Goal: Navigation & Orientation: Understand site structure

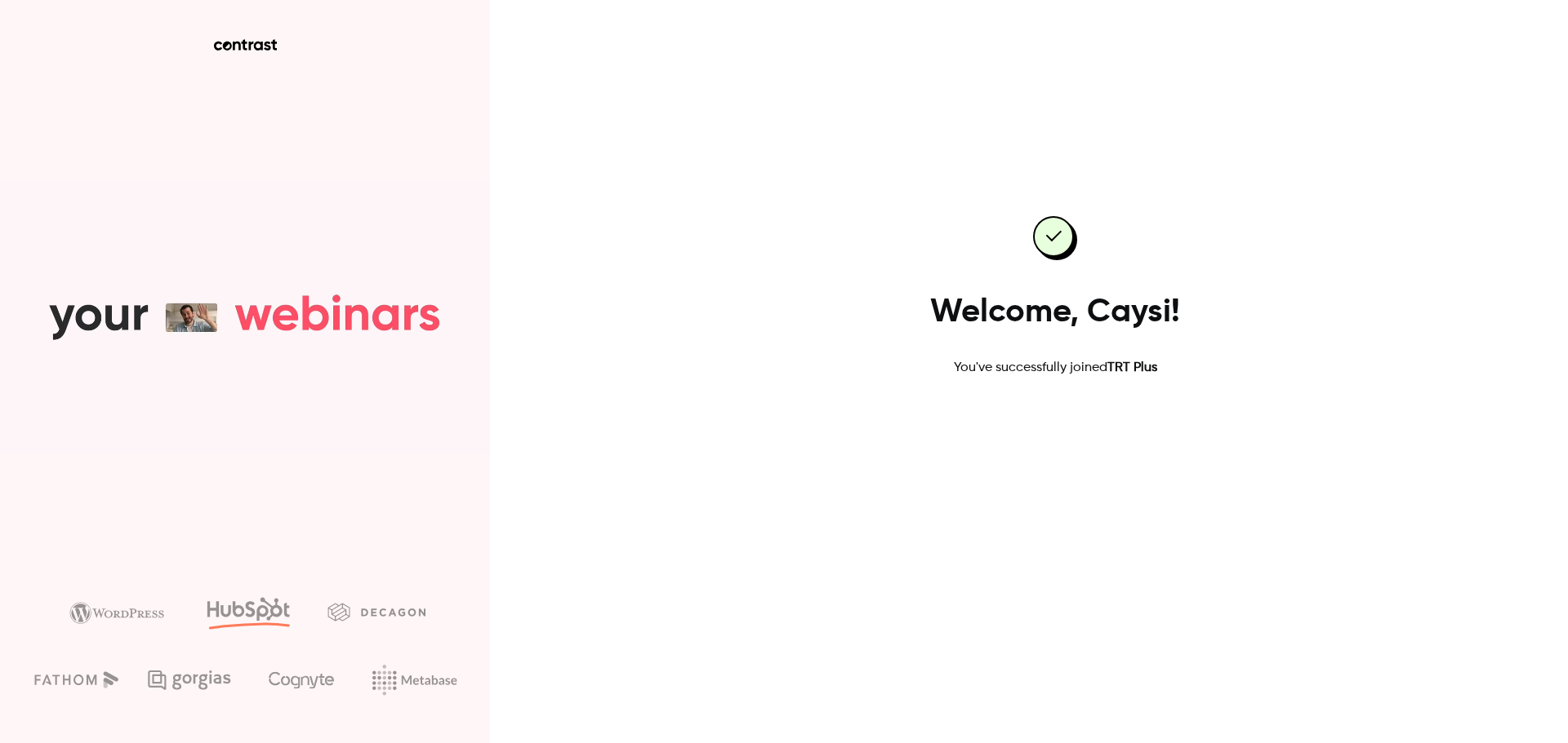
click at [1052, 427] on link "Go to dashboard" at bounding box center [1055, 430] width 138 height 39
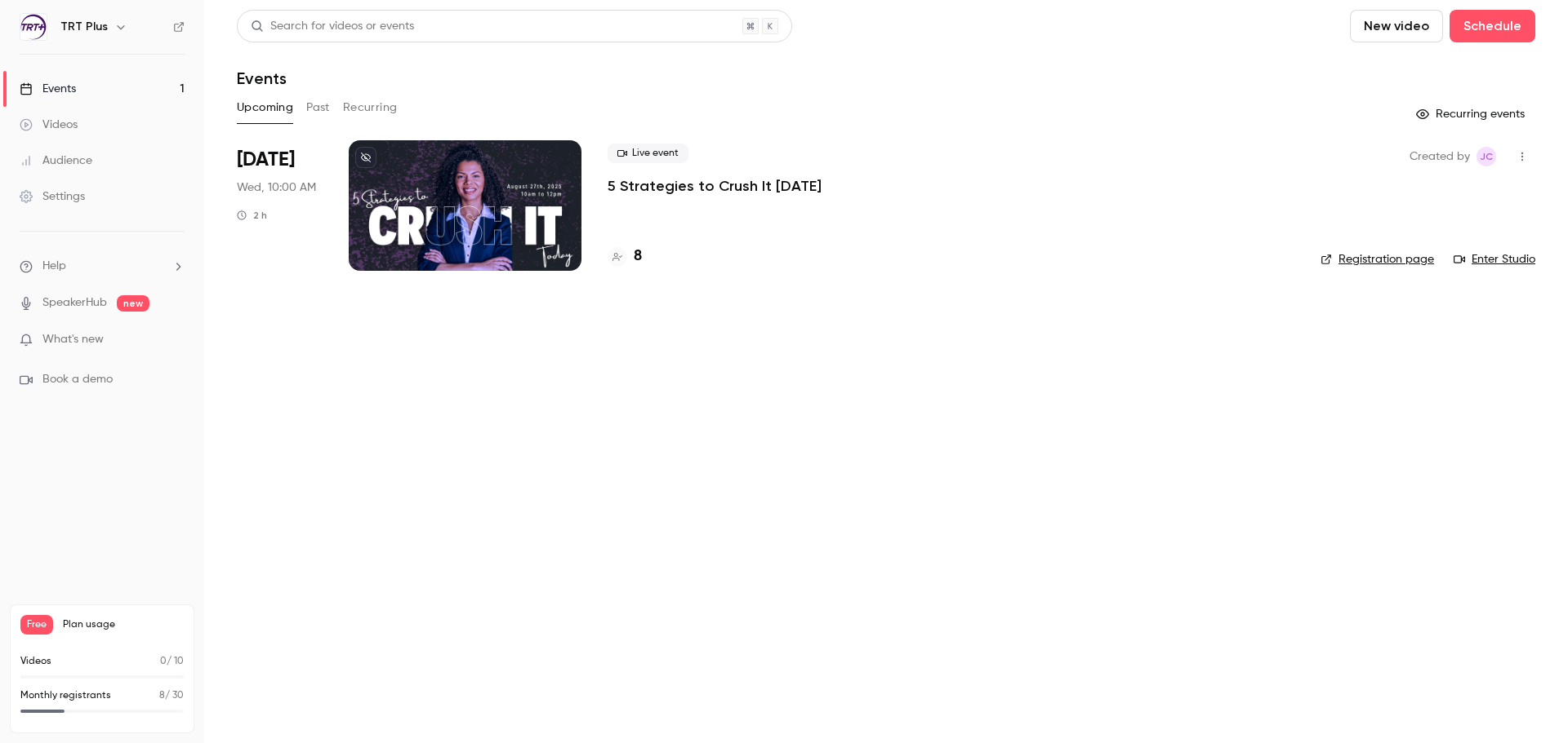
click at [80, 188] on link "Settings" at bounding box center [102, 196] width 204 height 36
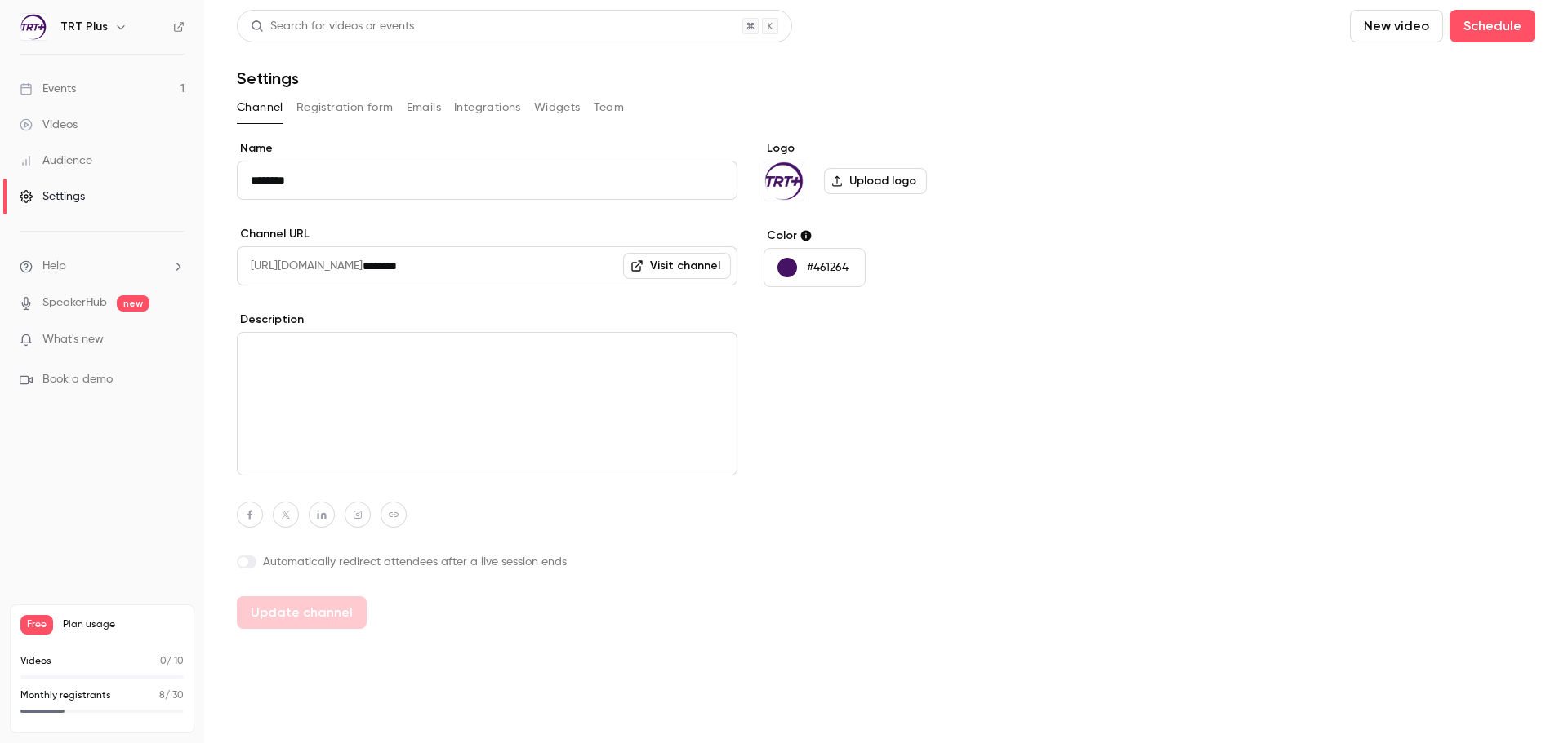
click at [343, 106] on button "Registration form" at bounding box center [344, 107] width 97 height 26
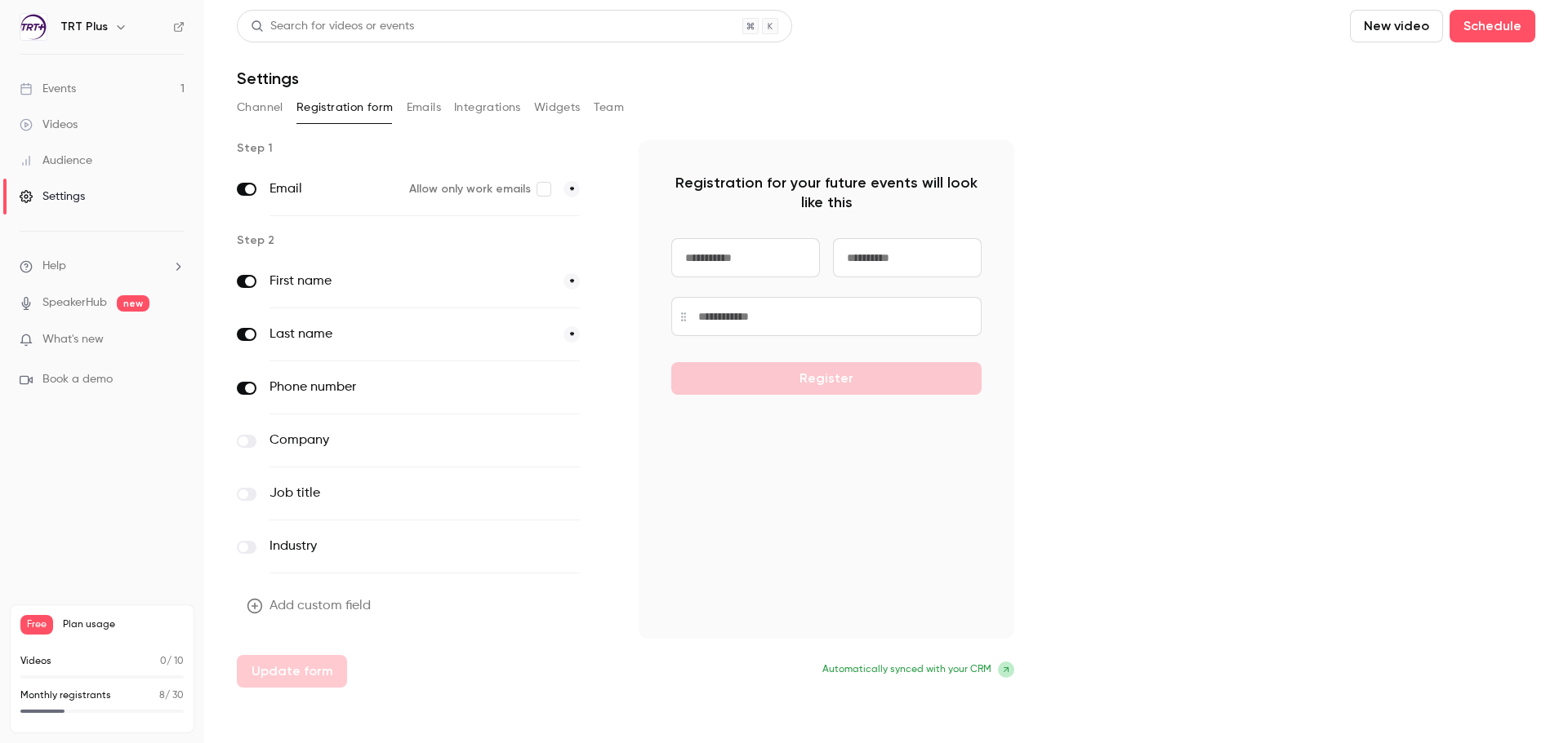
click at [90, 170] on link "Audience" at bounding box center [102, 160] width 204 height 36
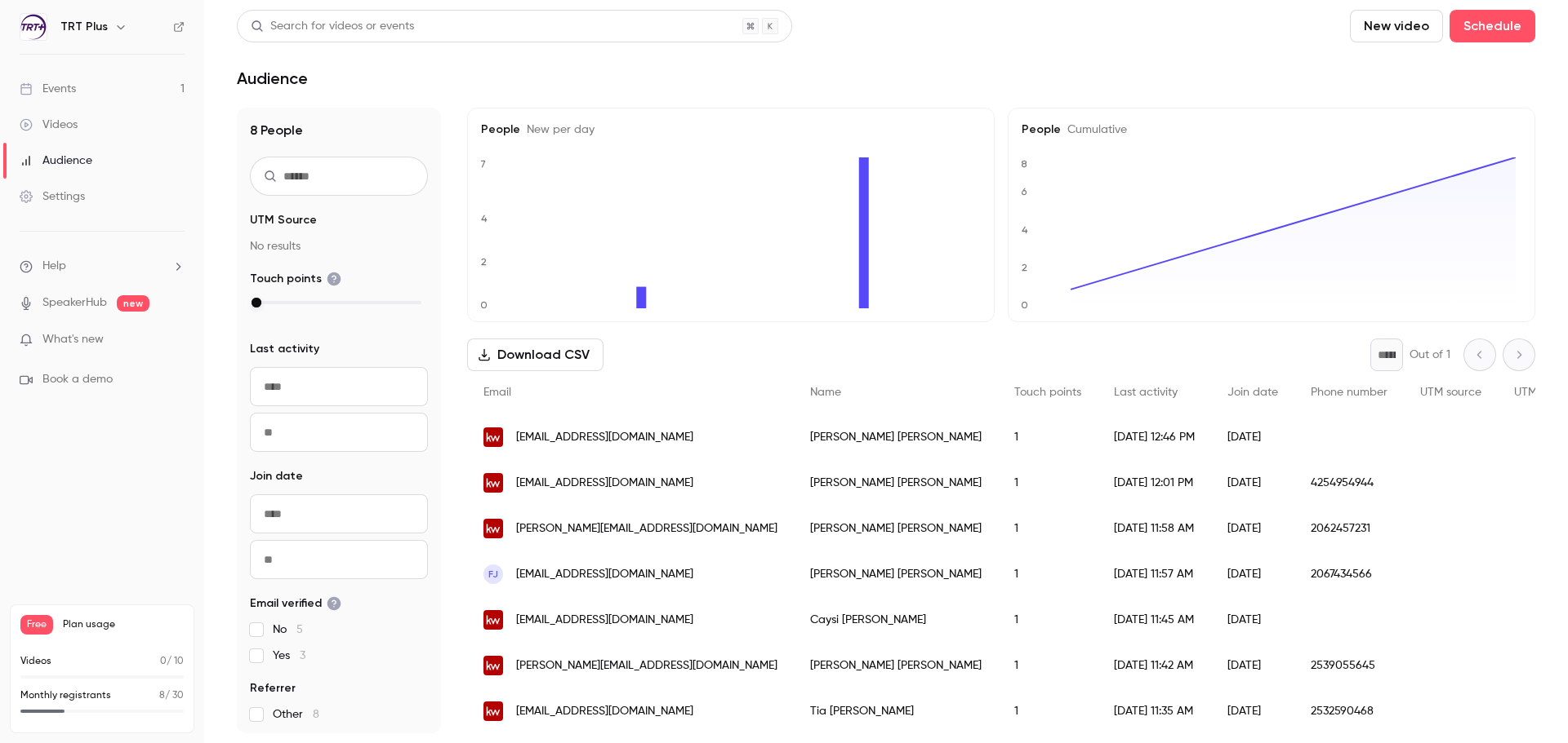
click at [91, 123] on link "Videos" at bounding box center [102, 124] width 204 height 36
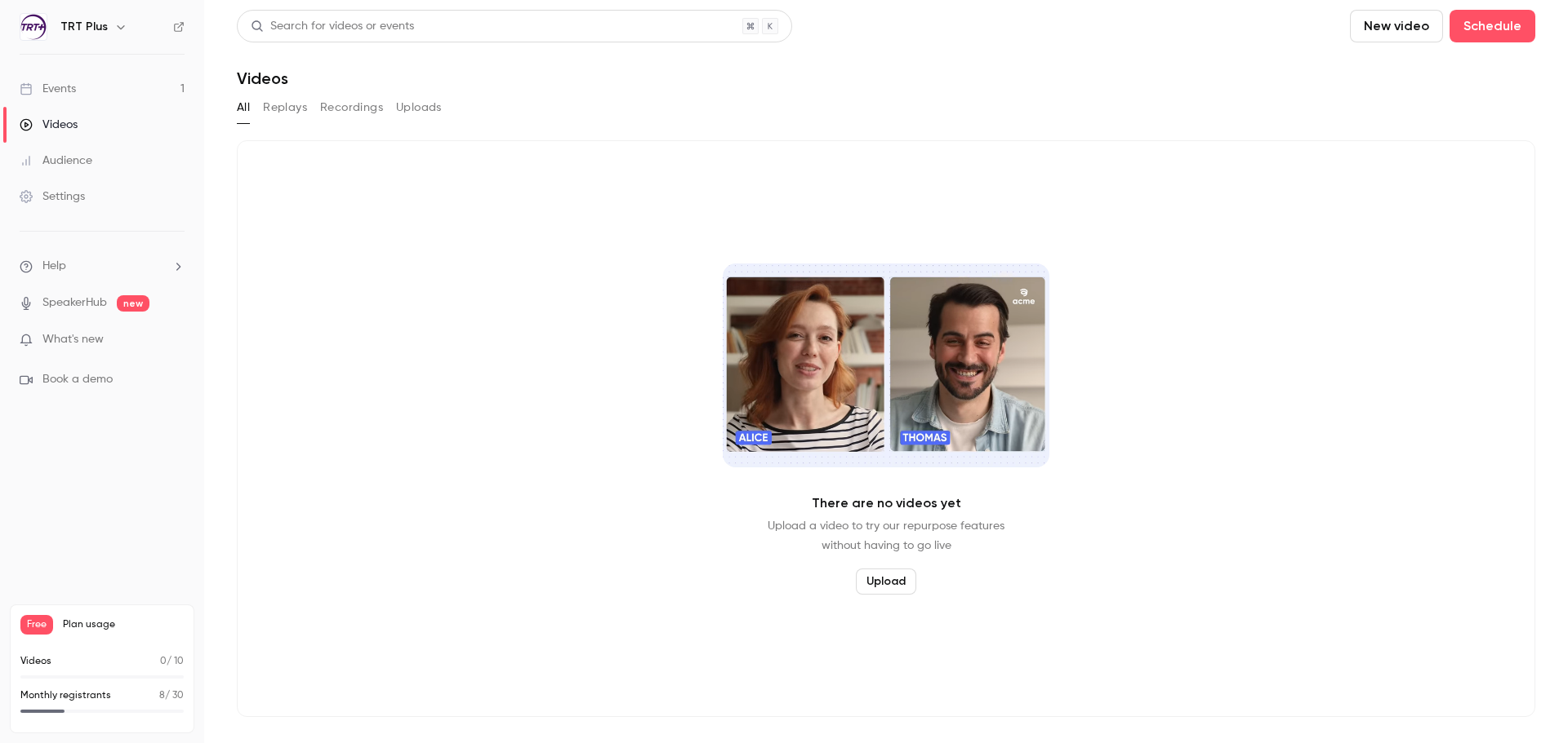
click at [140, 310] on span "new" at bounding box center [133, 303] width 33 height 16
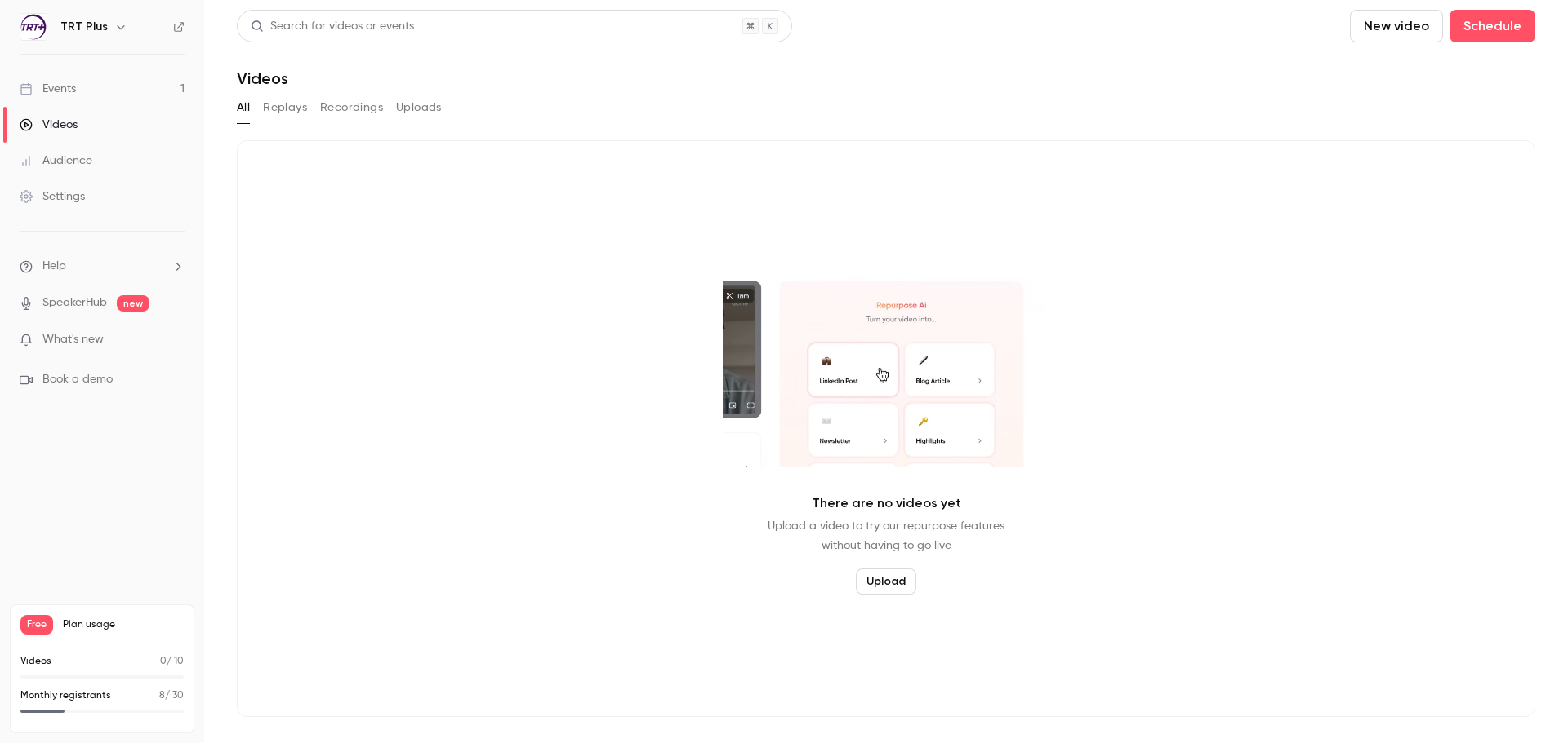
click at [92, 310] on link "SpeakerHub" at bounding box center [75, 303] width 65 height 17
click at [115, 22] on icon "button" at bounding box center [120, 26] width 13 height 13
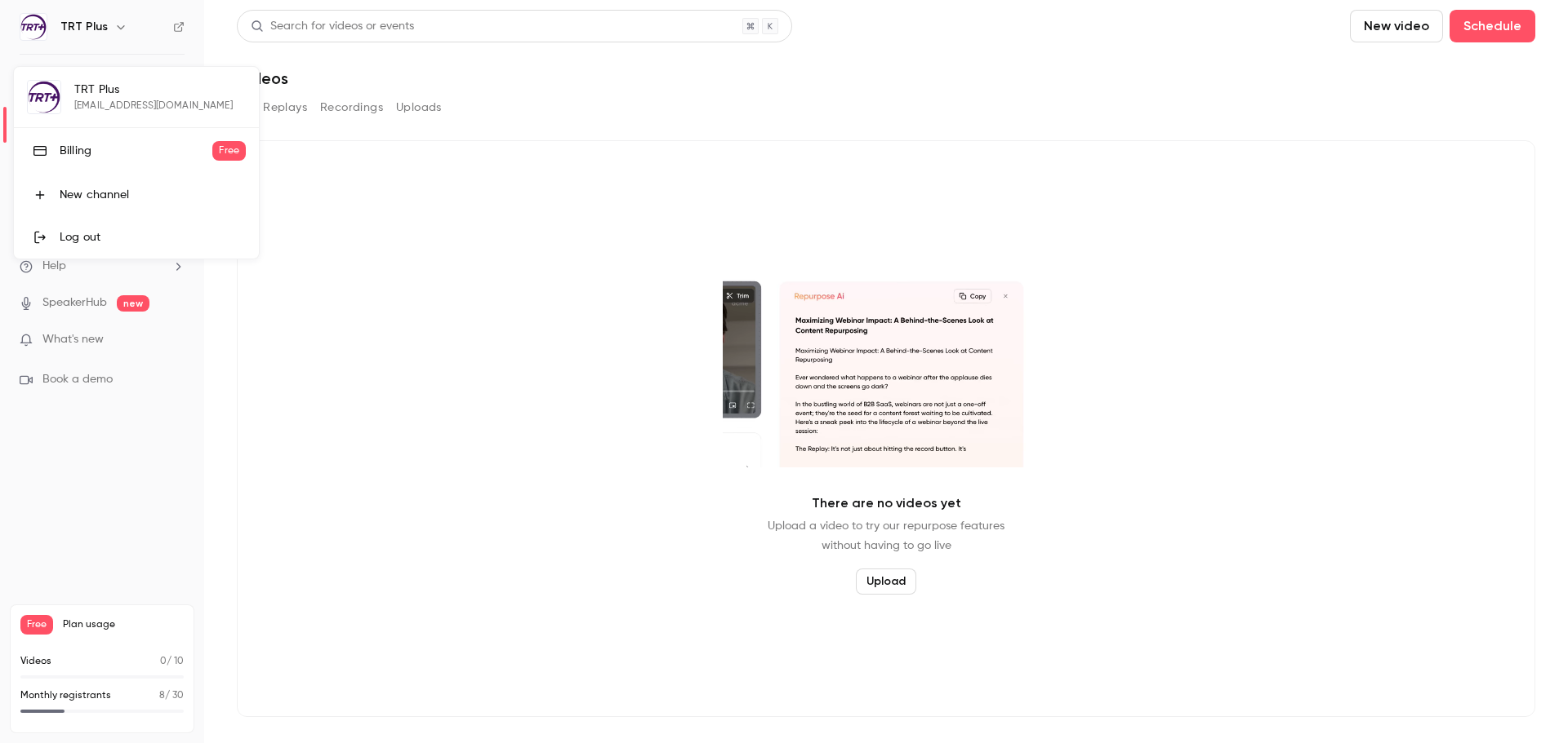
click at [116, 22] on div at bounding box center [784, 372] width 1568 height 743
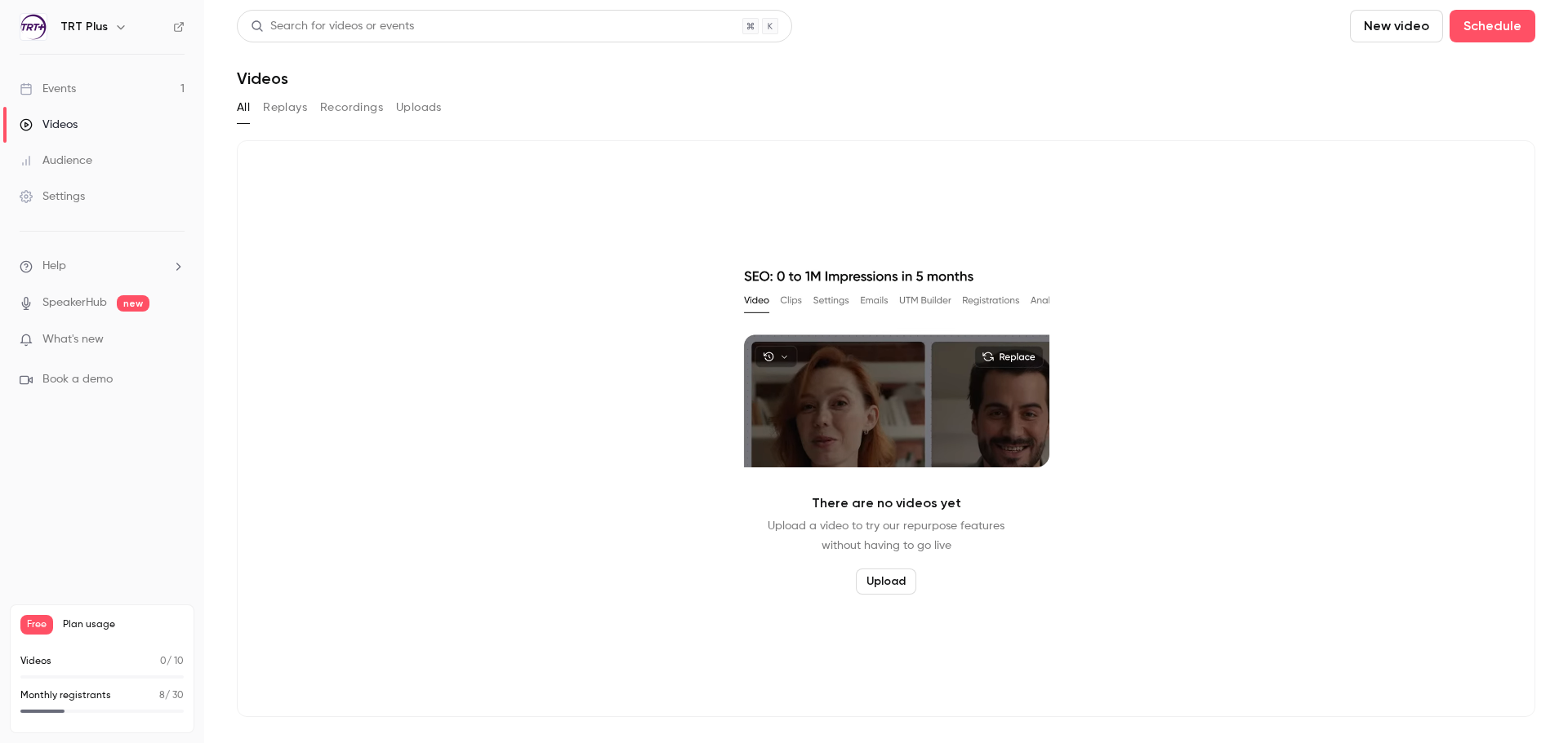
click at [172, 25] on div "TRT Plus" at bounding box center [102, 26] width 165 height 27
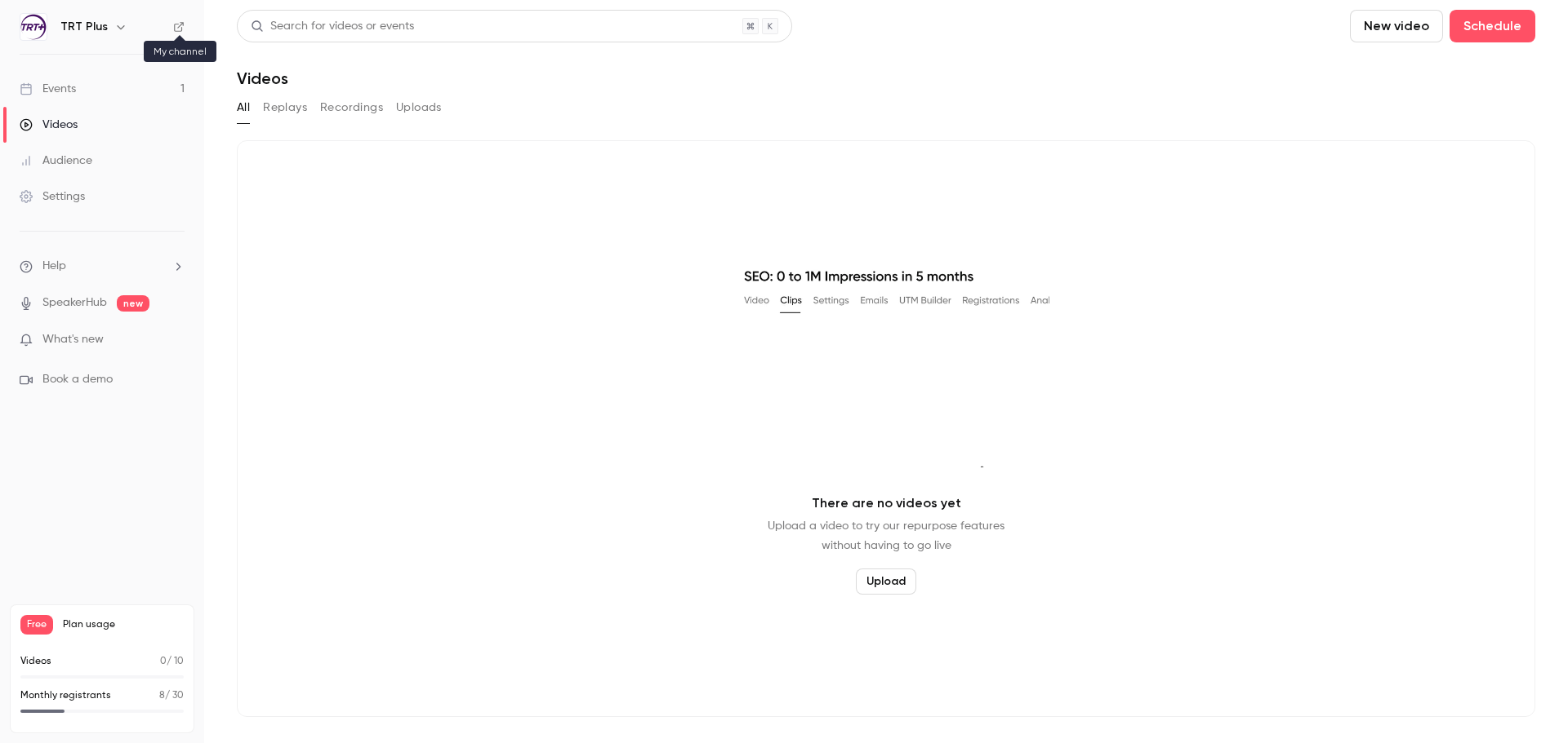
click at [177, 27] on icon at bounding box center [179, 26] width 12 height 12
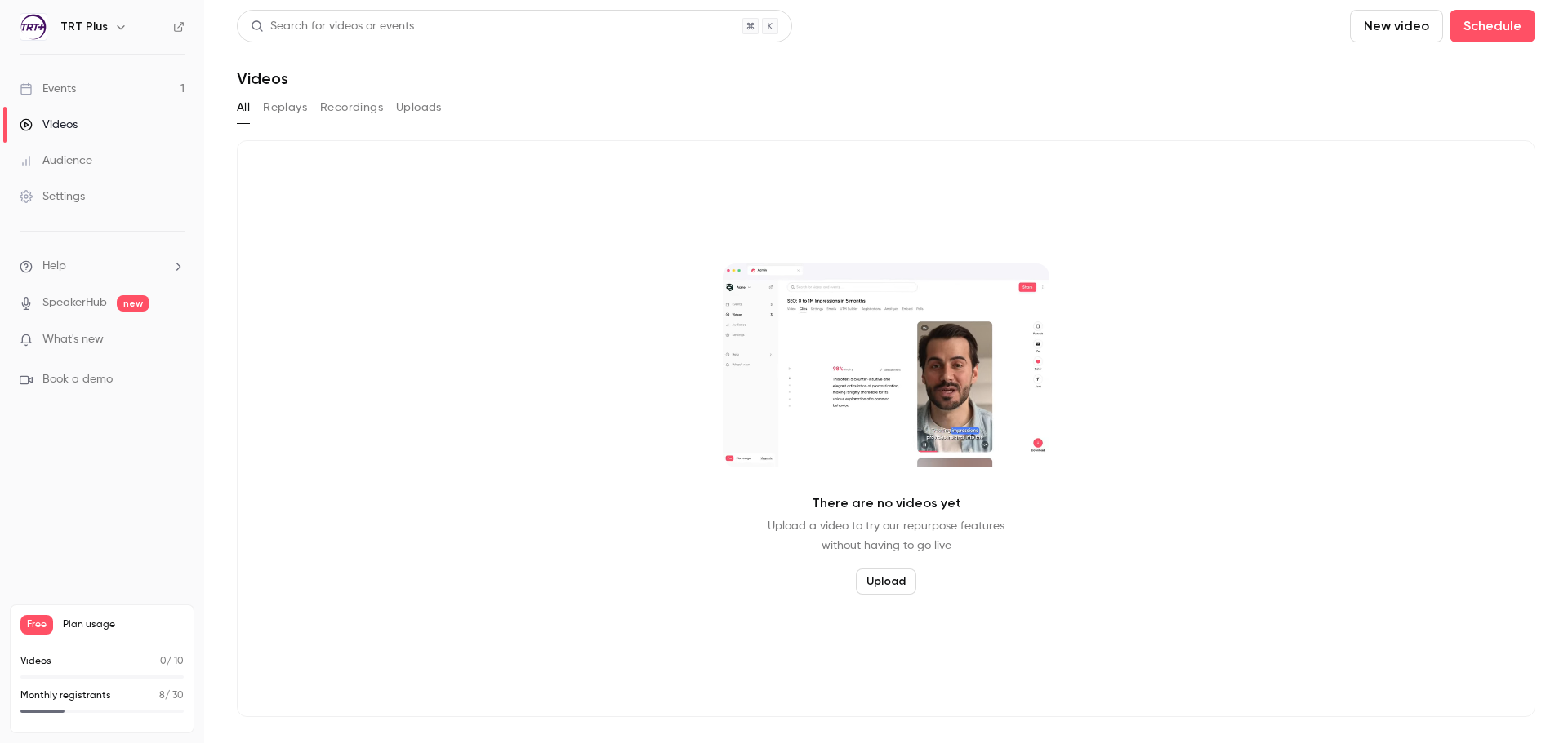
click at [116, 268] on li "Help" at bounding box center [102, 266] width 165 height 17
click at [63, 198] on div at bounding box center [784, 372] width 1568 height 743
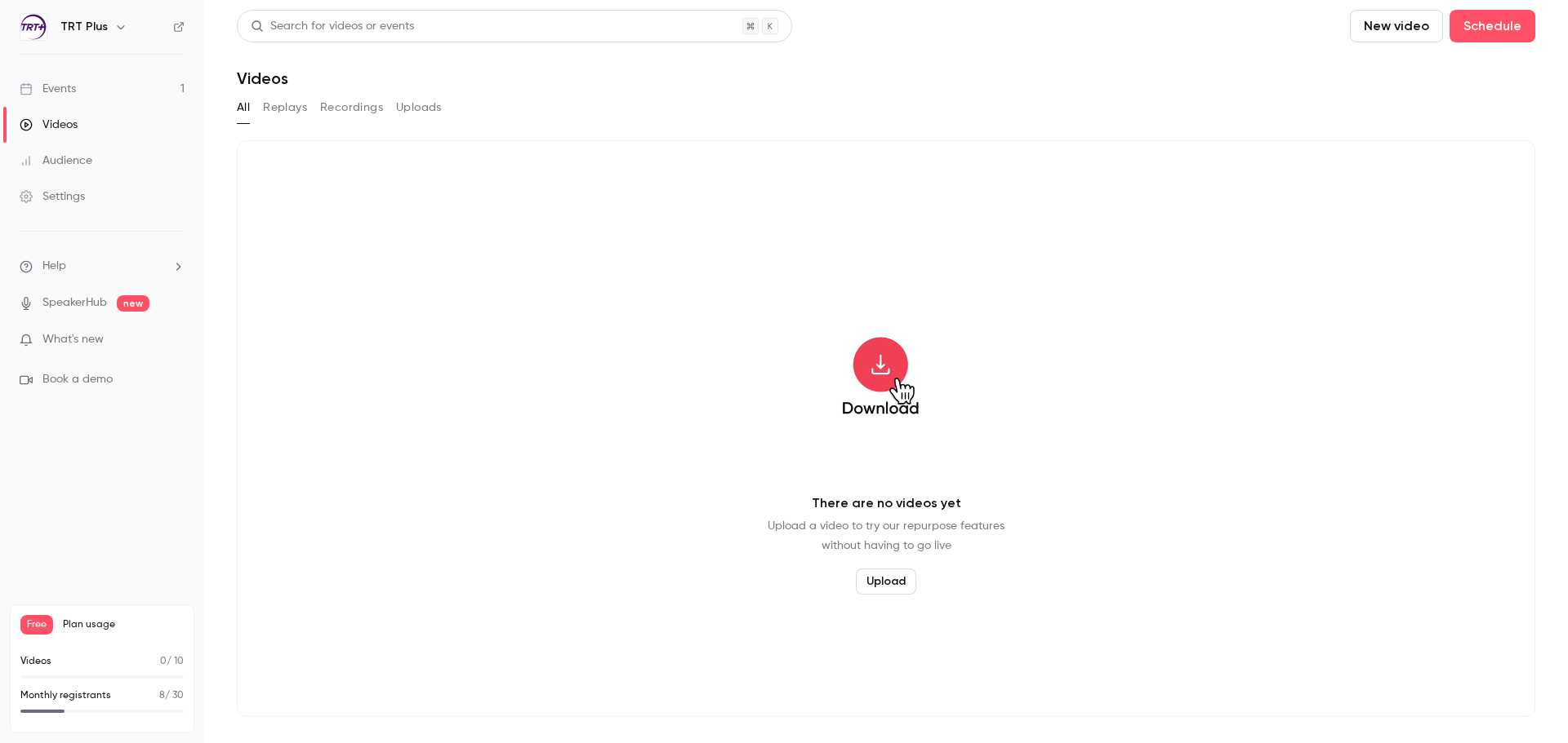
click at [63, 198] on div "Settings" at bounding box center [53, 197] width 66 height 16
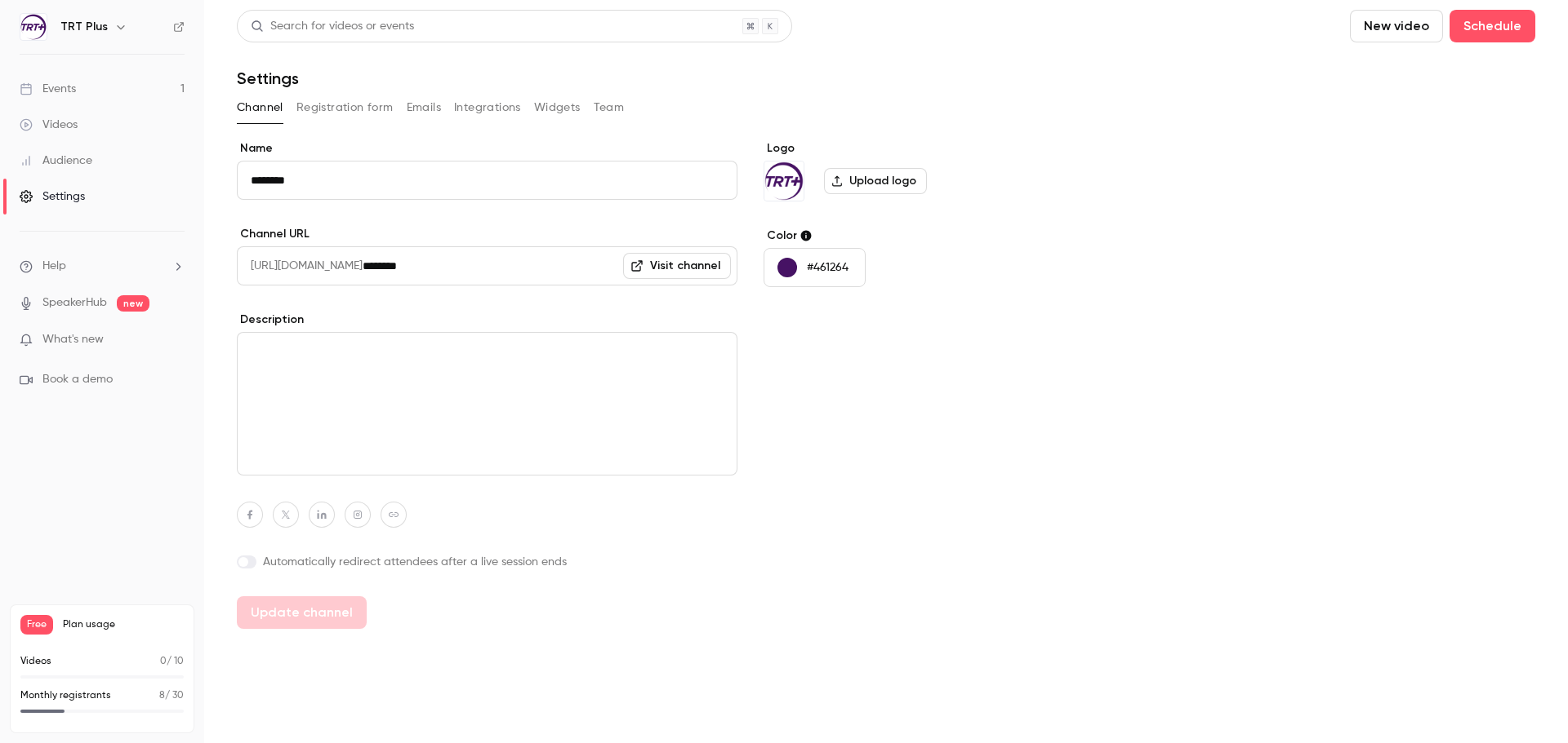
click at [606, 112] on button "Team" at bounding box center [610, 107] width 31 height 26
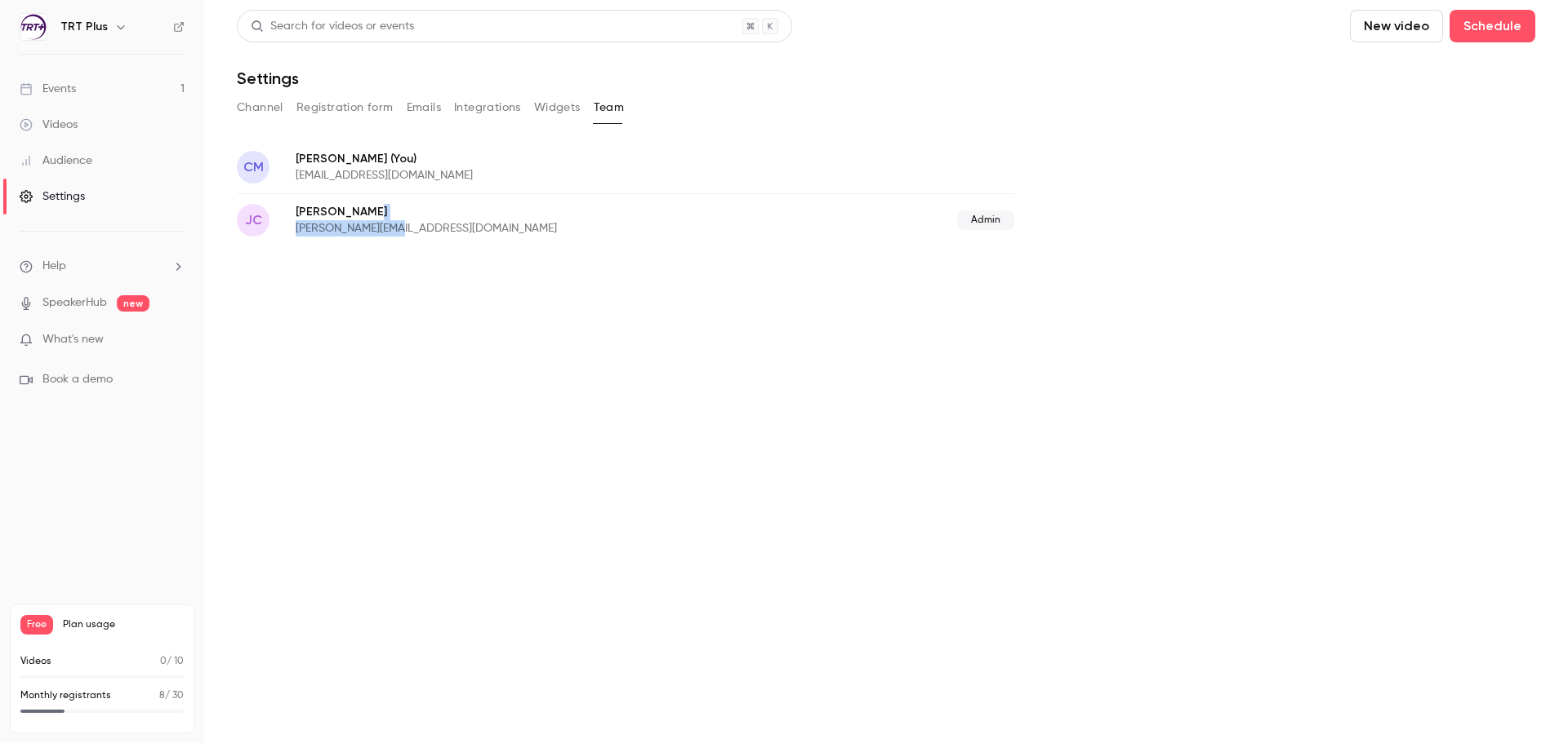
drag, startPoint x: 515, startPoint y: 210, endPoint x: 519, endPoint y: 278, distance: 68.1
click at [519, 278] on main "Search for videos or events New video Schedule Settings Channel Registration fo…" at bounding box center [886, 372] width 1364 height 743
click at [520, 278] on main "Search for videos or events New video Schedule Settings Channel Registration fo…" at bounding box center [886, 372] width 1364 height 743
click at [565, 120] on button "Widgets" at bounding box center [557, 107] width 46 height 26
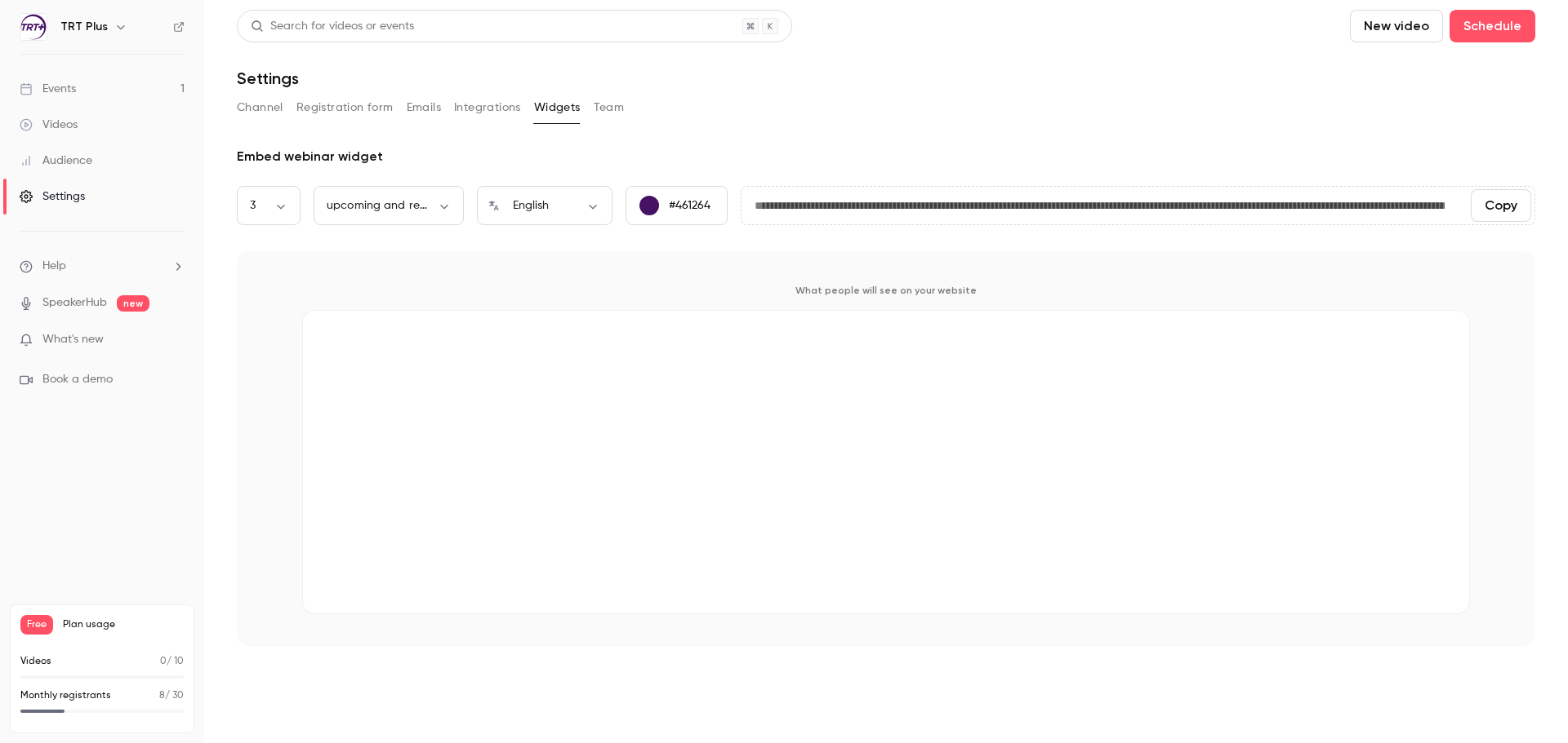
click at [494, 107] on button "Integrations" at bounding box center [487, 107] width 67 height 26
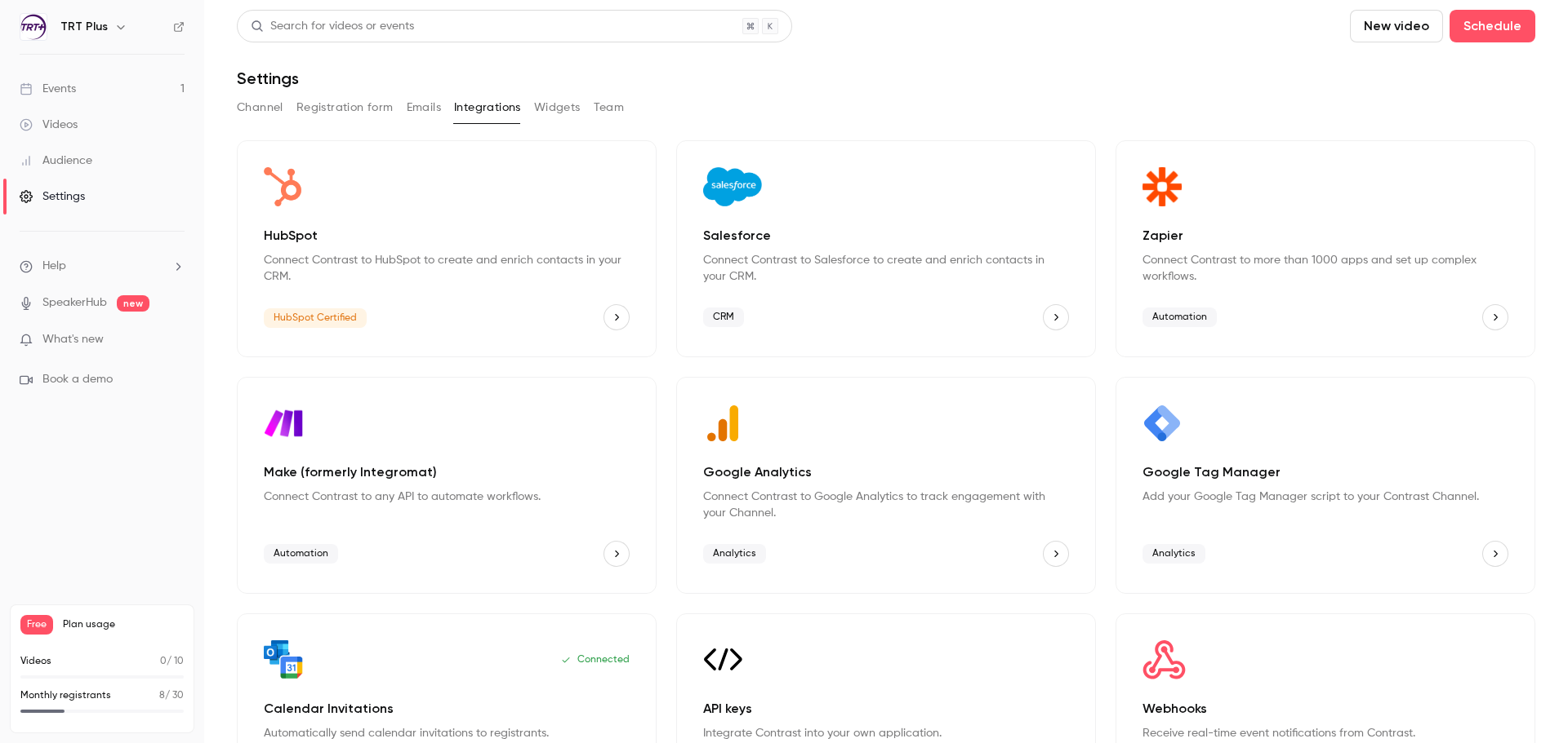
drag, startPoint x: 417, startPoint y: 107, endPoint x: 575, endPoint y: 186, distance: 176.6
click at [418, 107] on button "Emails" at bounding box center [424, 107] width 35 height 26
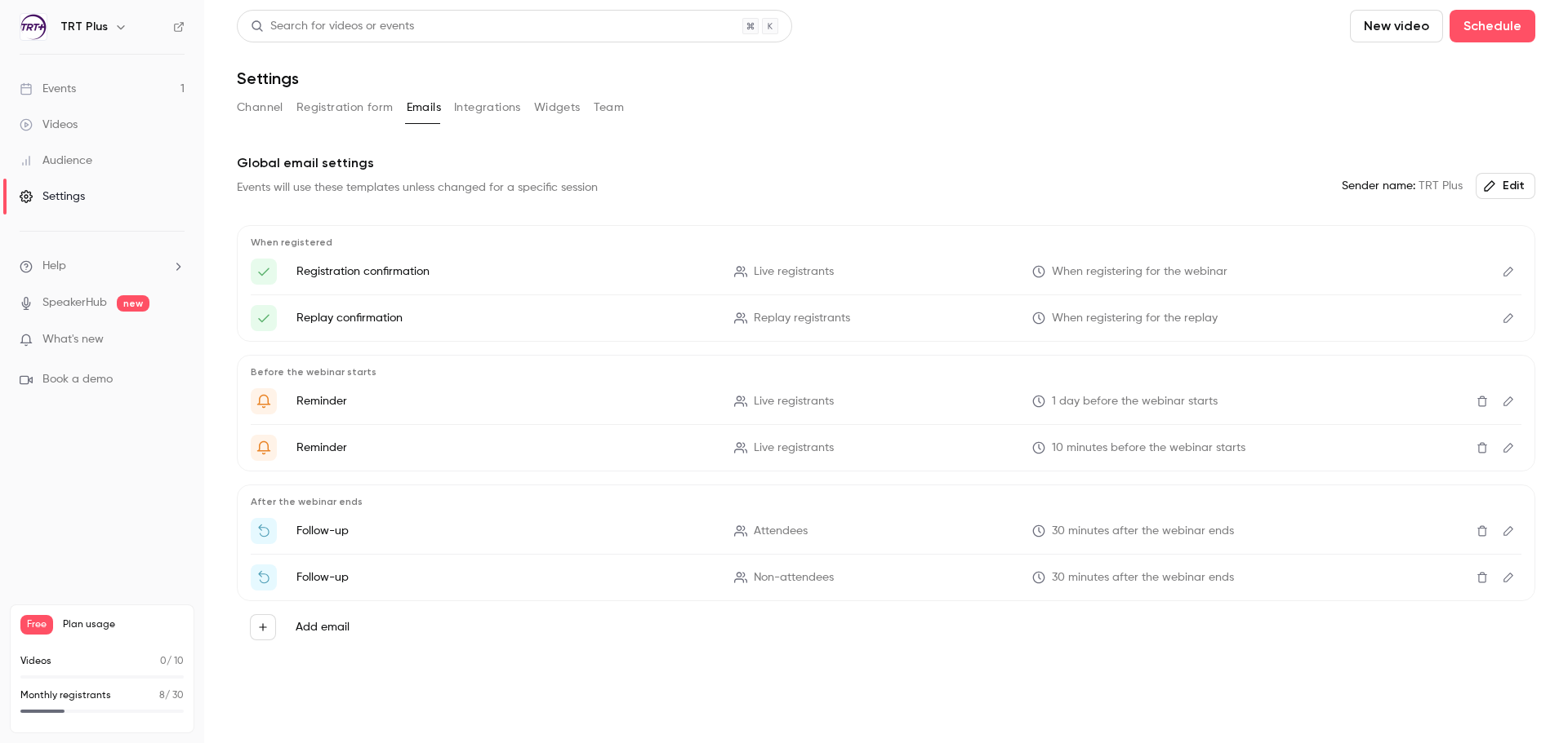
click at [93, 345] on span "What's new" at bounding box center [73, 340] width 61 height 17
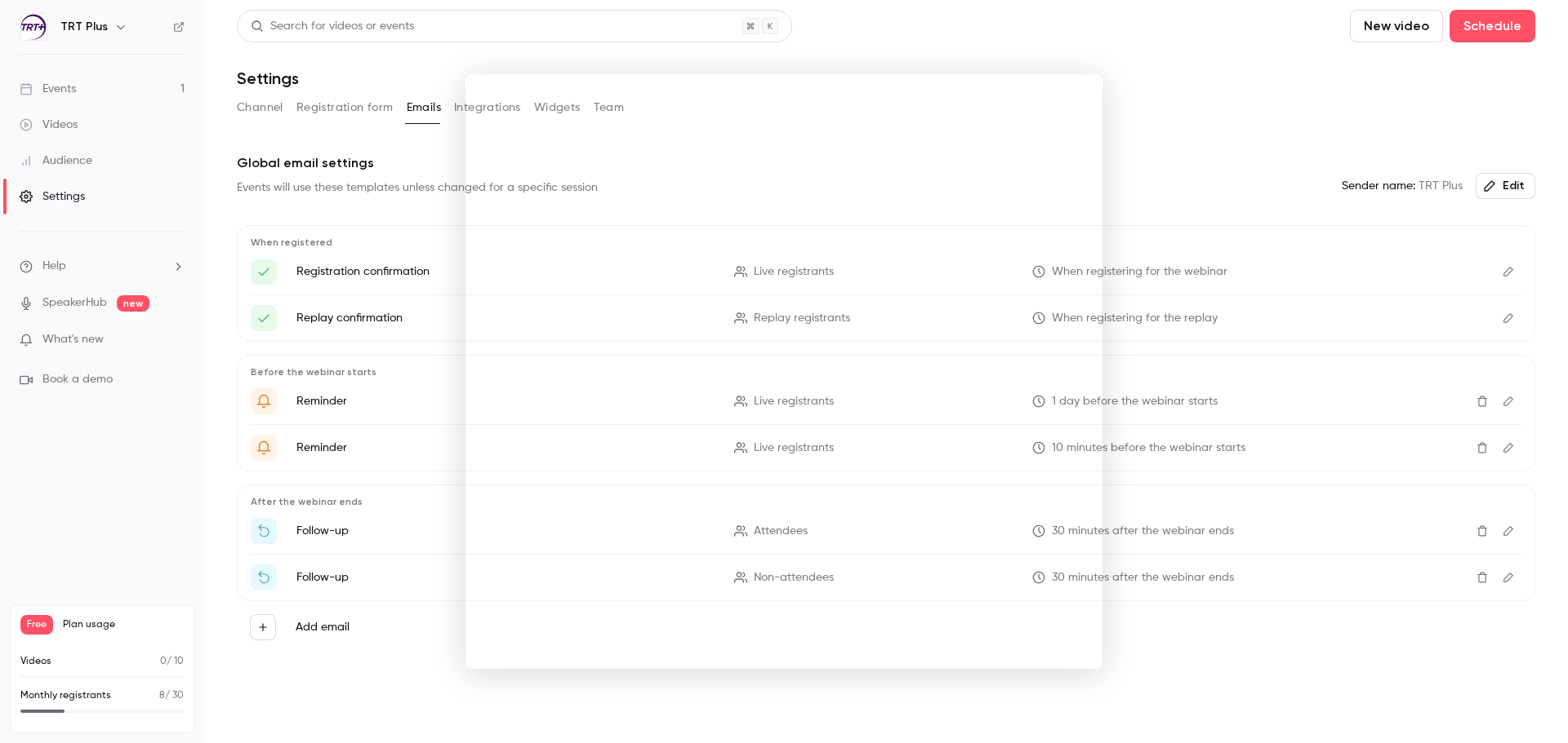
click at [1236, 712] on div at bounding box center [784, 372] width 1568 height 743
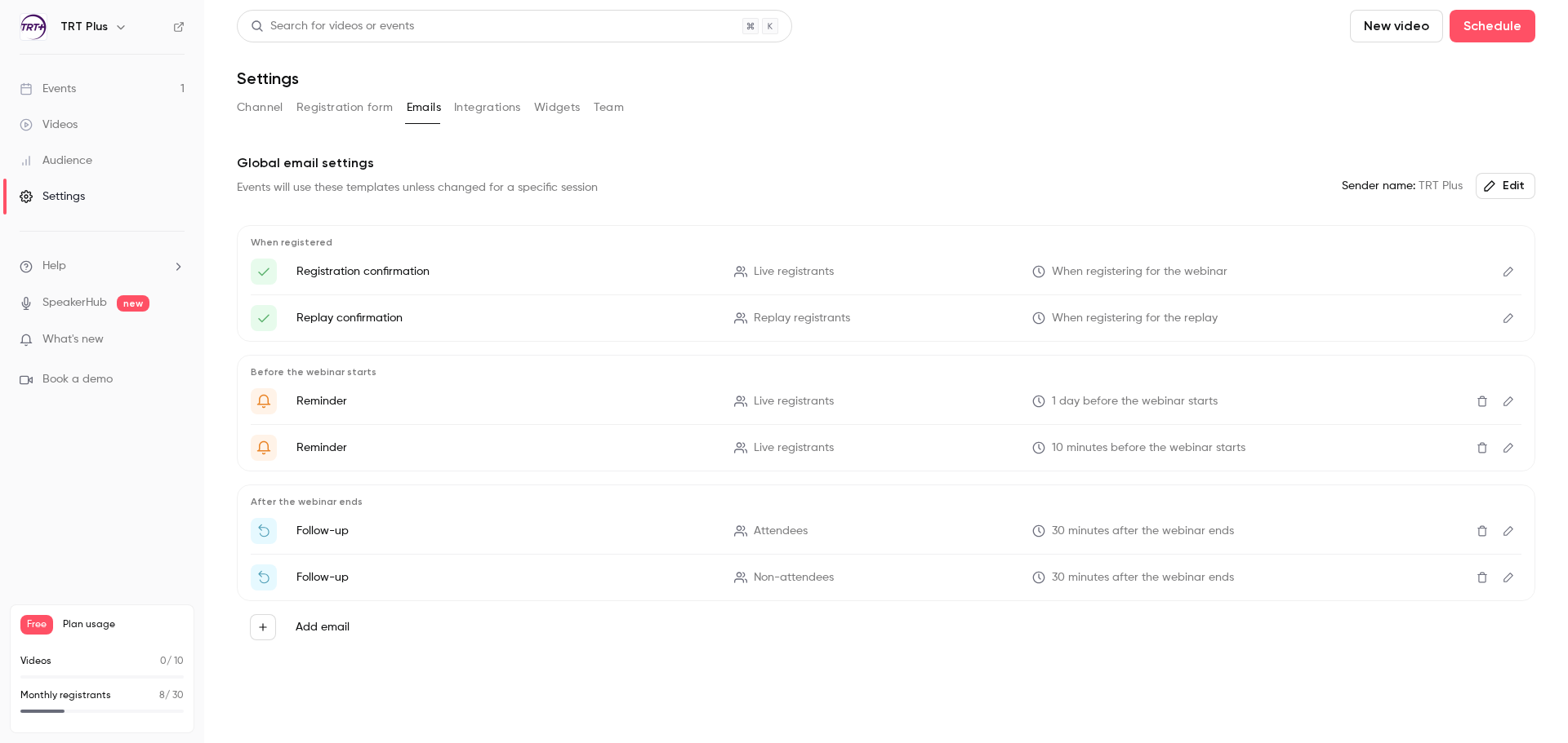
click at [327, 107] on button "Registration form" at bounding box center [344, 107] width 97 height 26
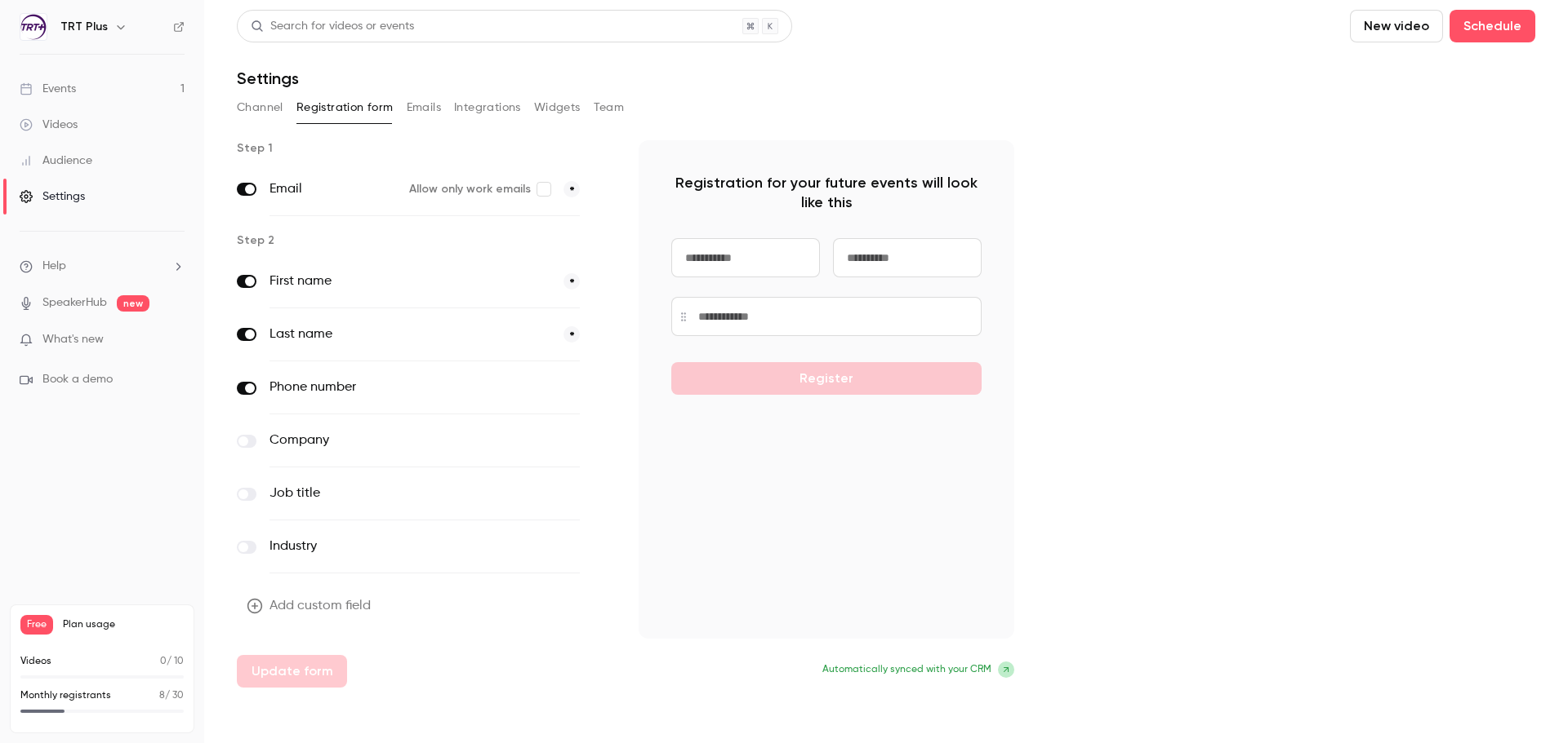
click at [262, 102] on button "Channel" at bounding box center [260, 107] width 46 height 26
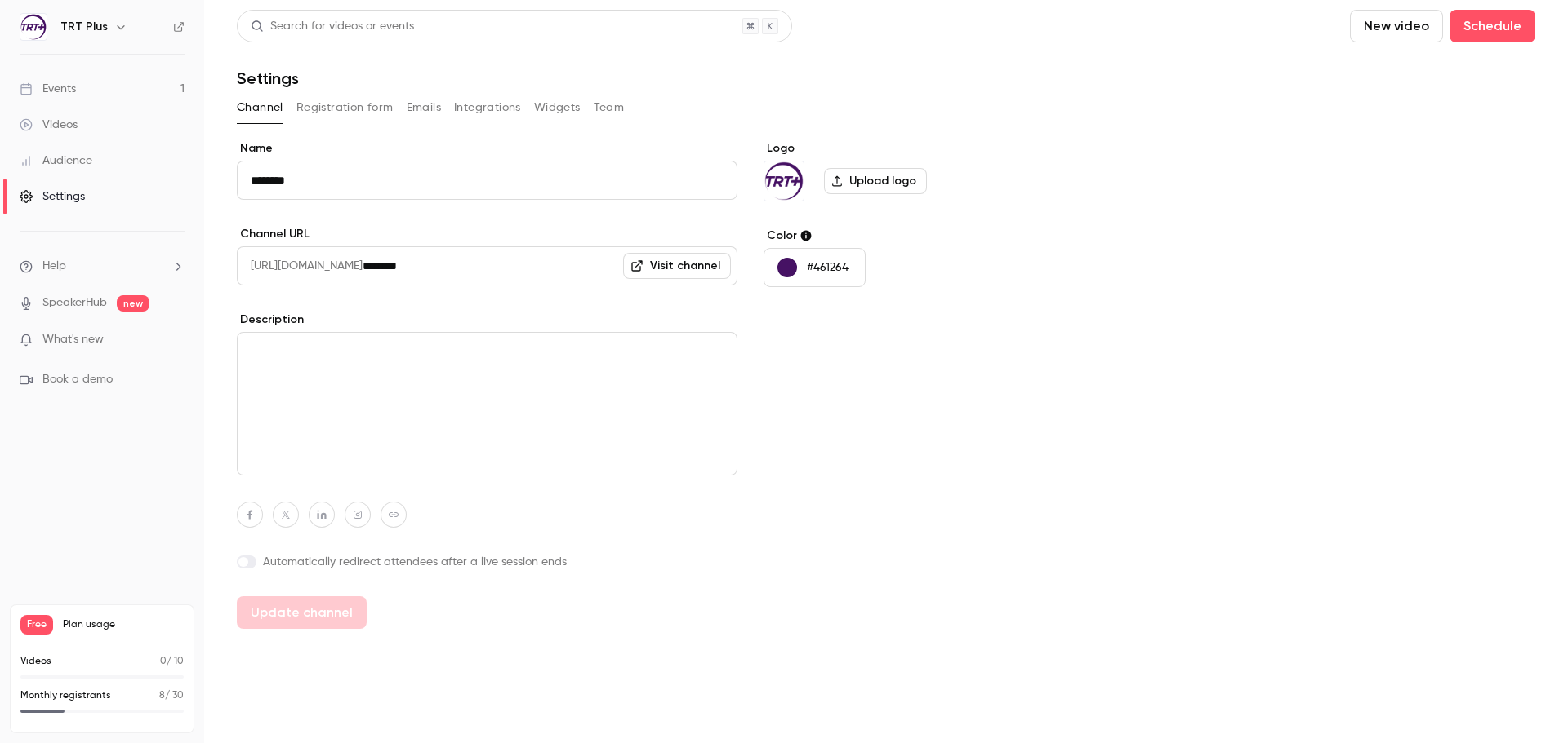
click at [484, 113] on button "Integrations" at bounding box center [487, 107] width 67 height 26
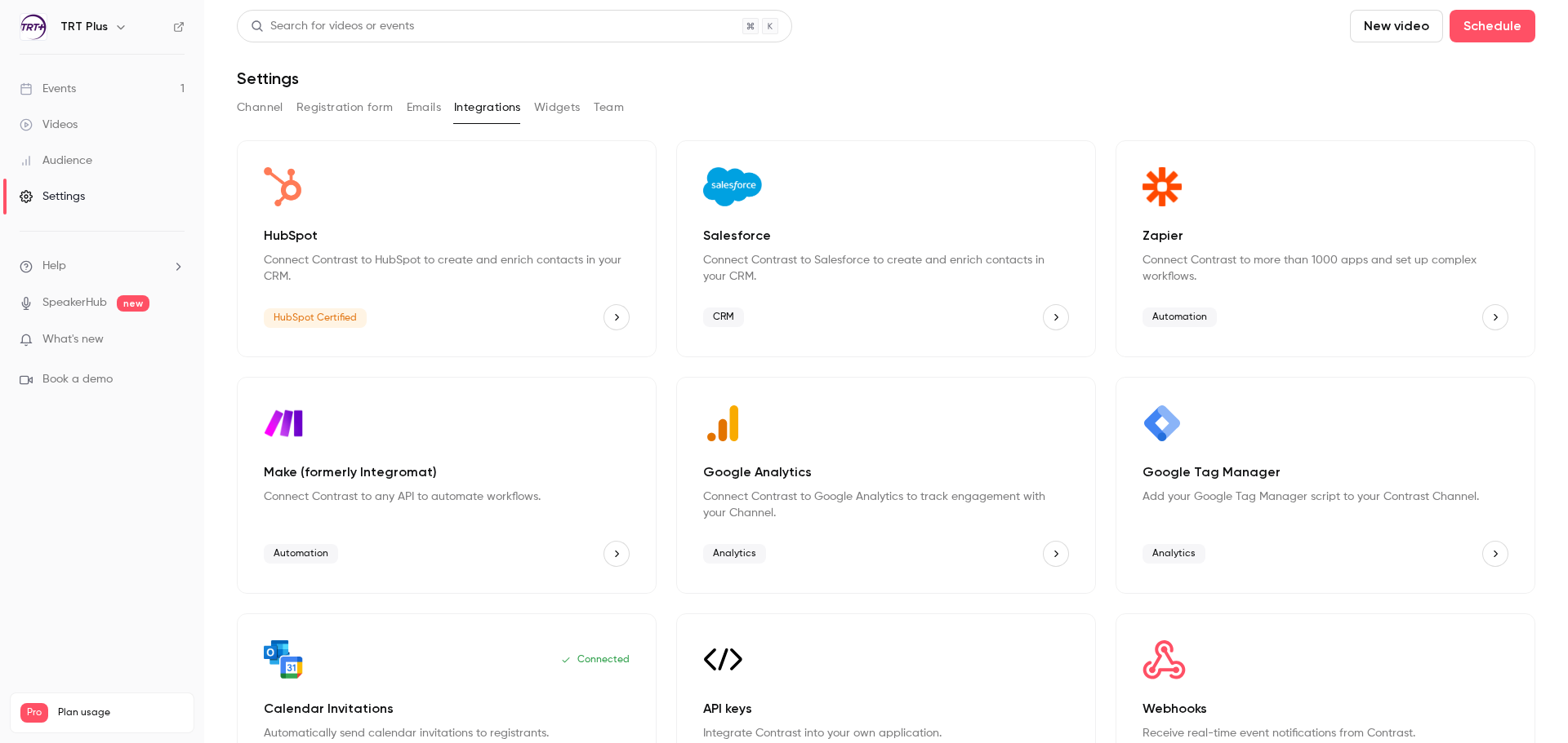
click at [569, 119] on button "Widgets" at bounding box center [557, 107] width 46 height 26
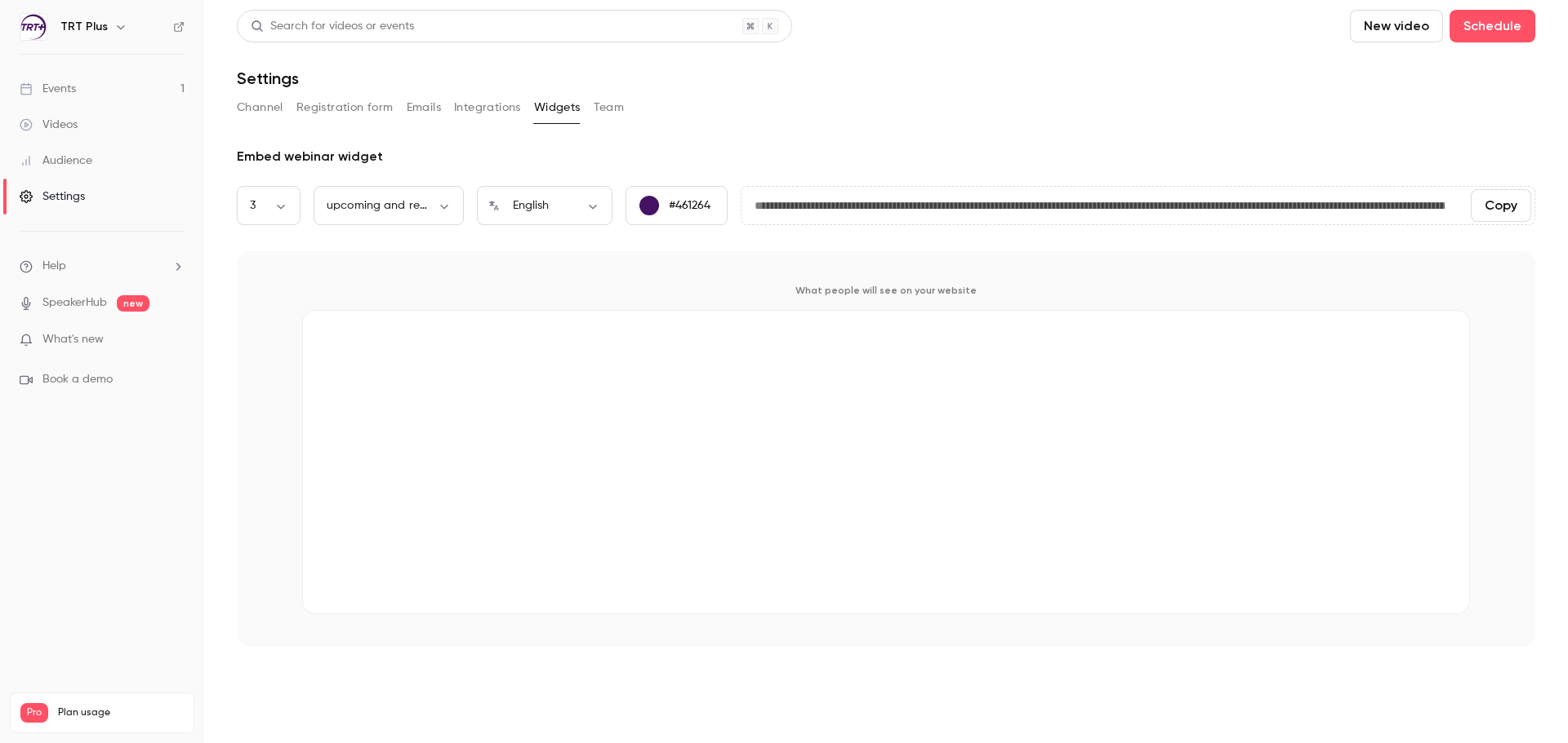
click at [75, 158] on div "Audience" at bounding box center [56, 161] width 73 height 16
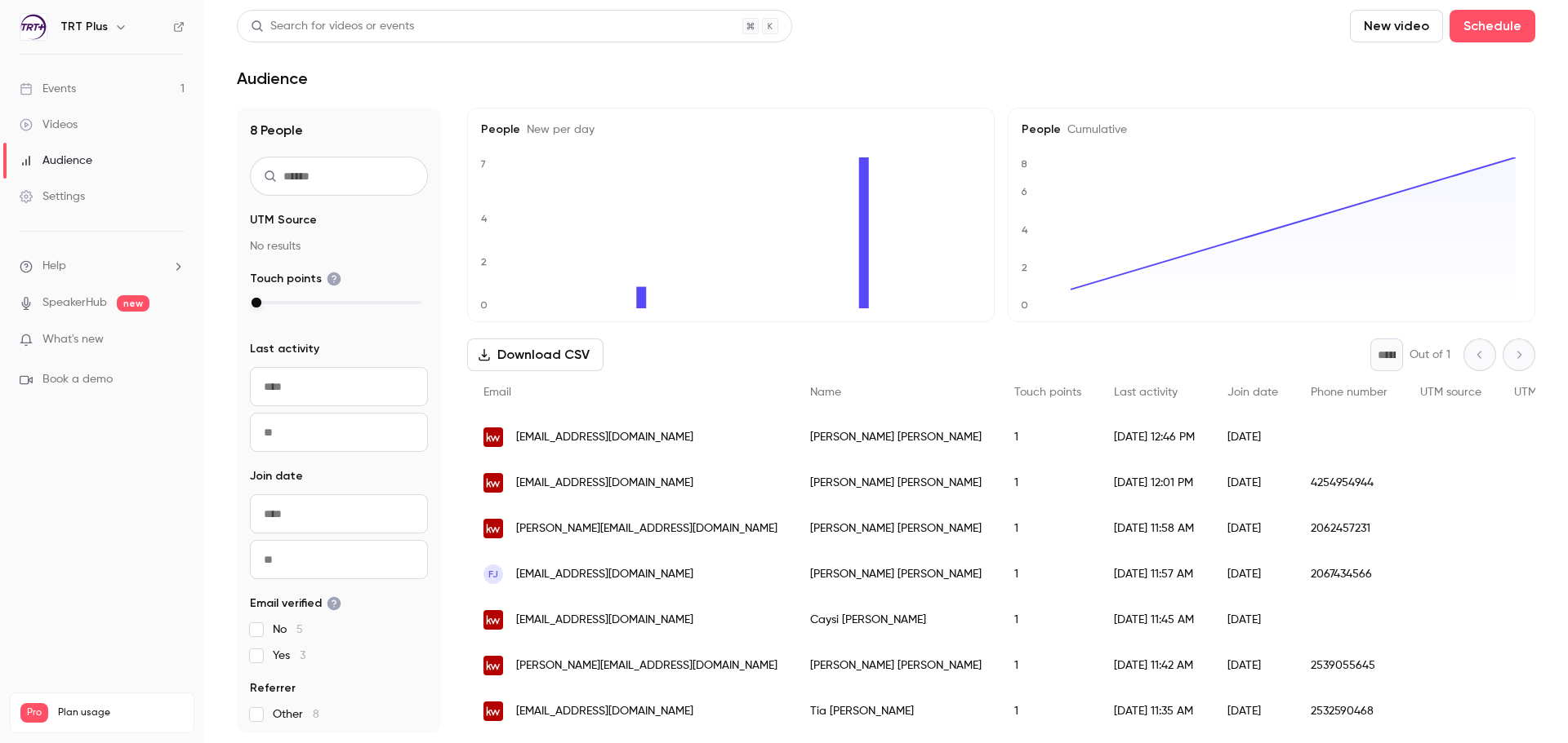
click at [70, 137] on link "Videos" at bounding box center [102, 124] width 204 height 36
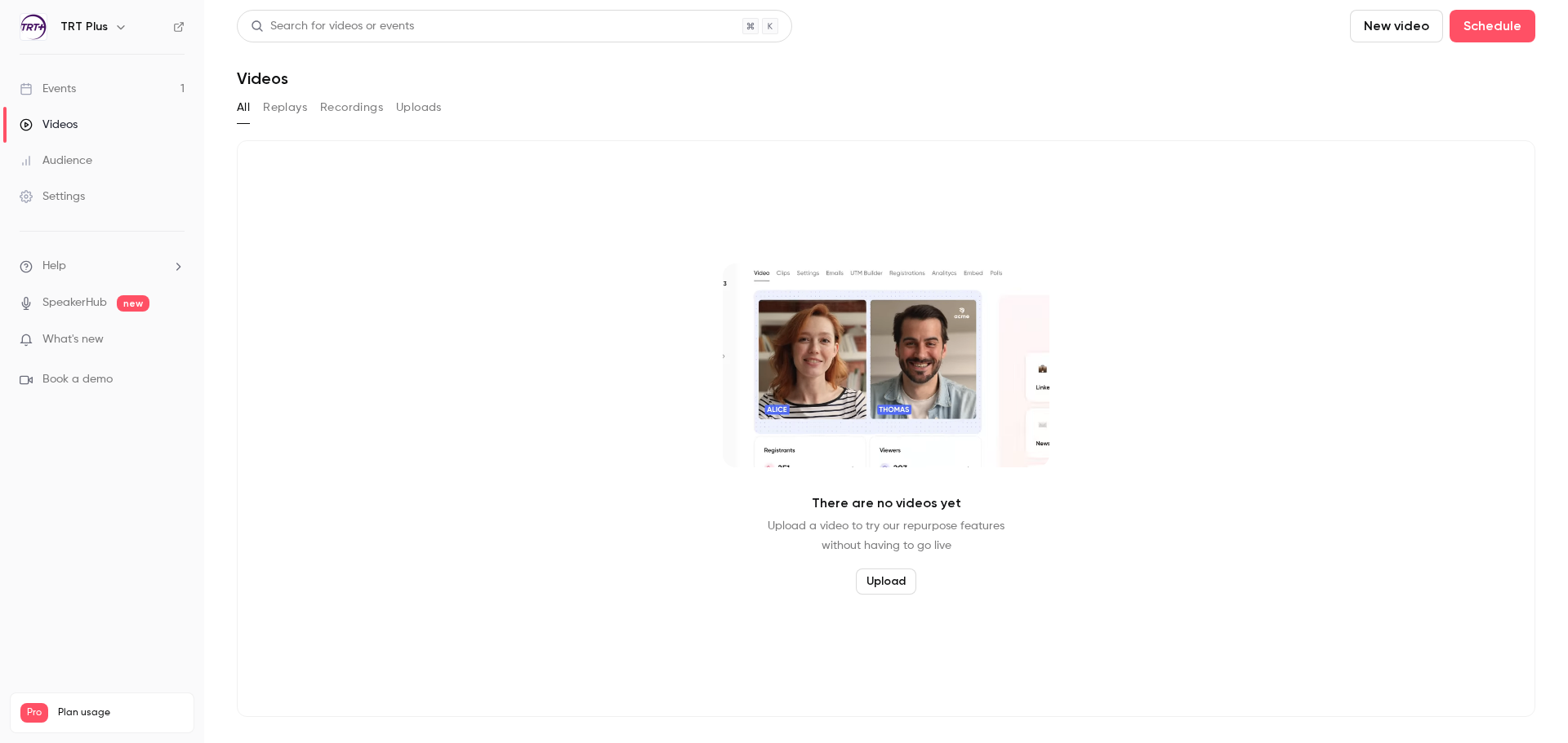
click at [67, 99] on link "Events 1" at bounding box center [102, 88] width 204 height 36
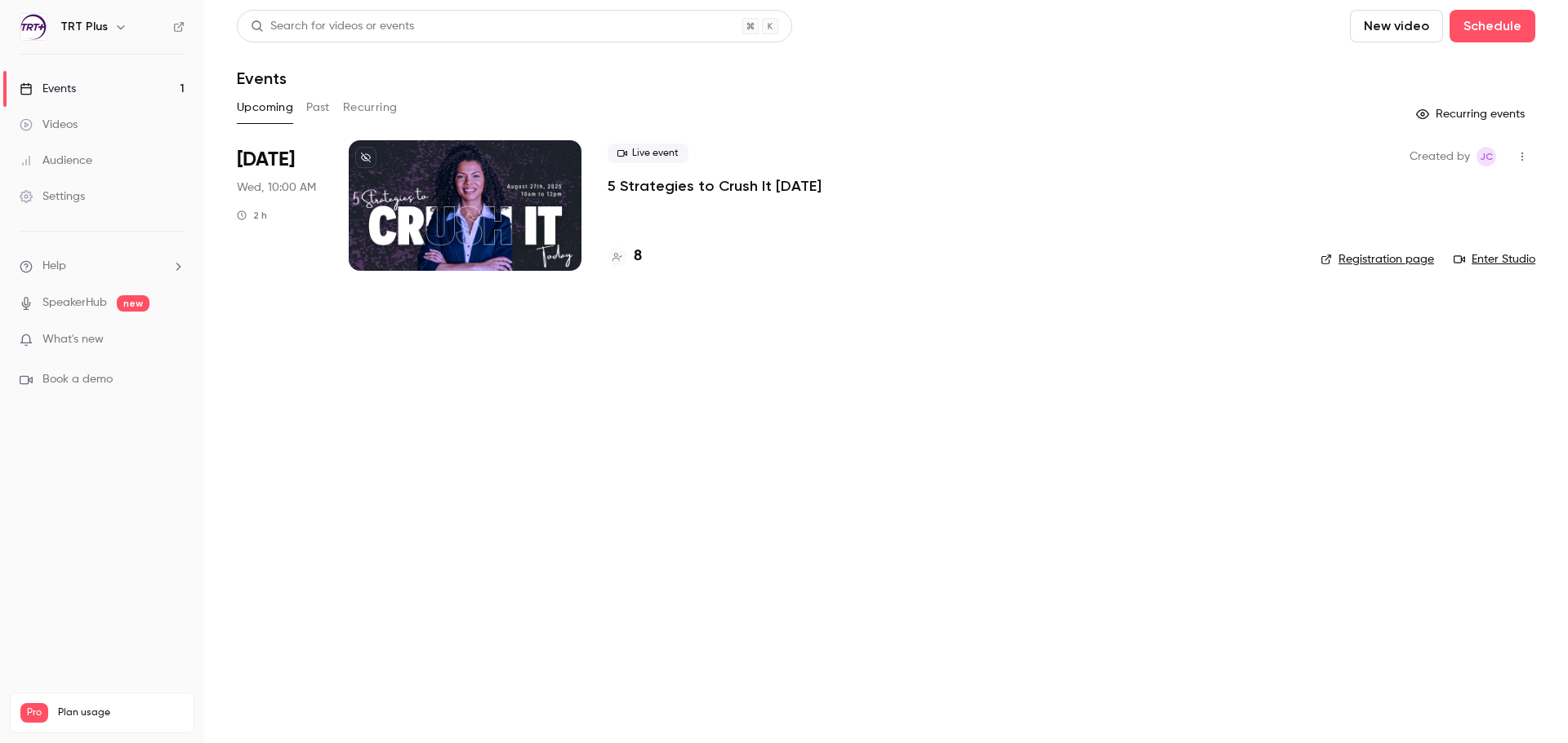
click at [184, 23] on icon at bounding box center [179, 26] width 12 height 12
click at [1358, 147] on button "button" at bounding box center [1522, 157] width 26 height 26
click at [859, 448] on div at bounding box center [784, 372] width 1568 height 743
